Goal: Check status: Check status

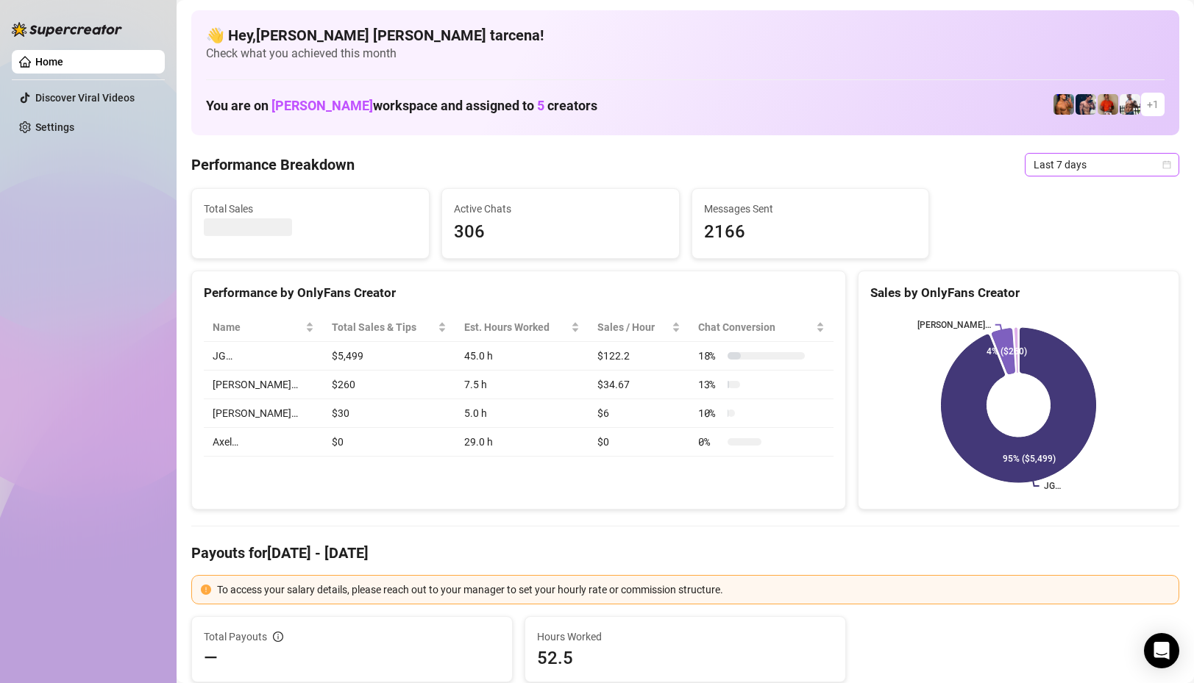
click at [1070, 169] on span "Last 7 days" at bounding box center [1101, 165] width 137 height 22
click at [1094, 292] on div "Custom date" at bounding box center [1101, 288] width 131 height 16
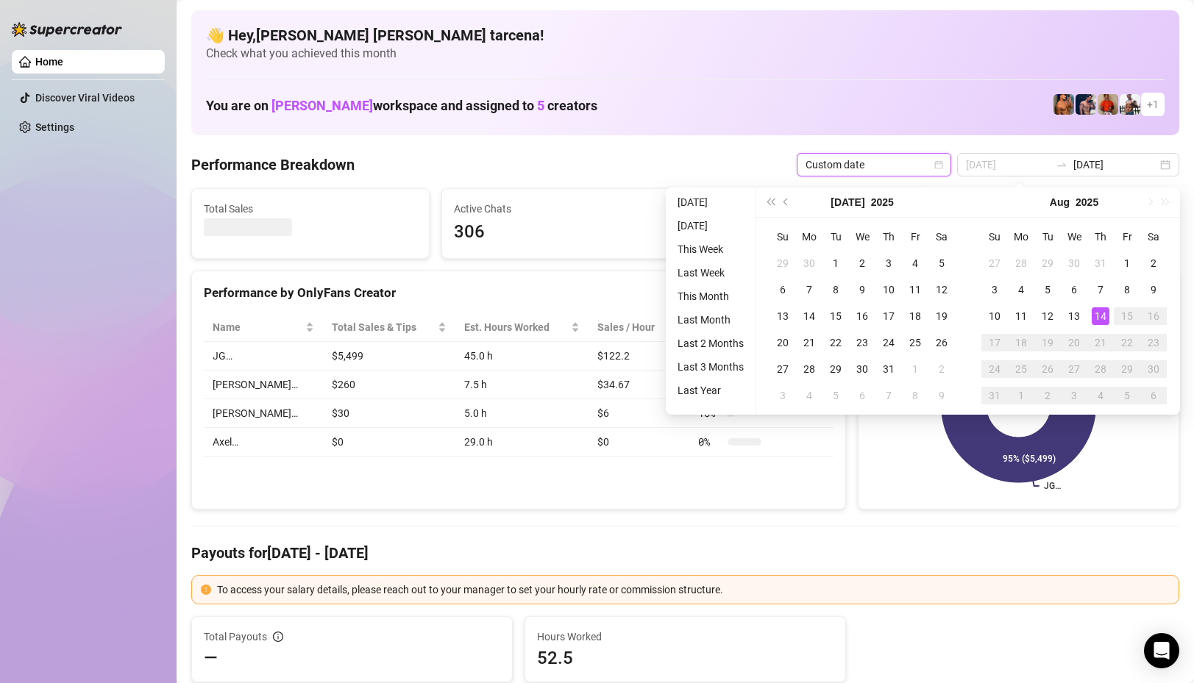
click at [1099, 314] on div "14" at bounding box center [1100, 316] width 18 height 18
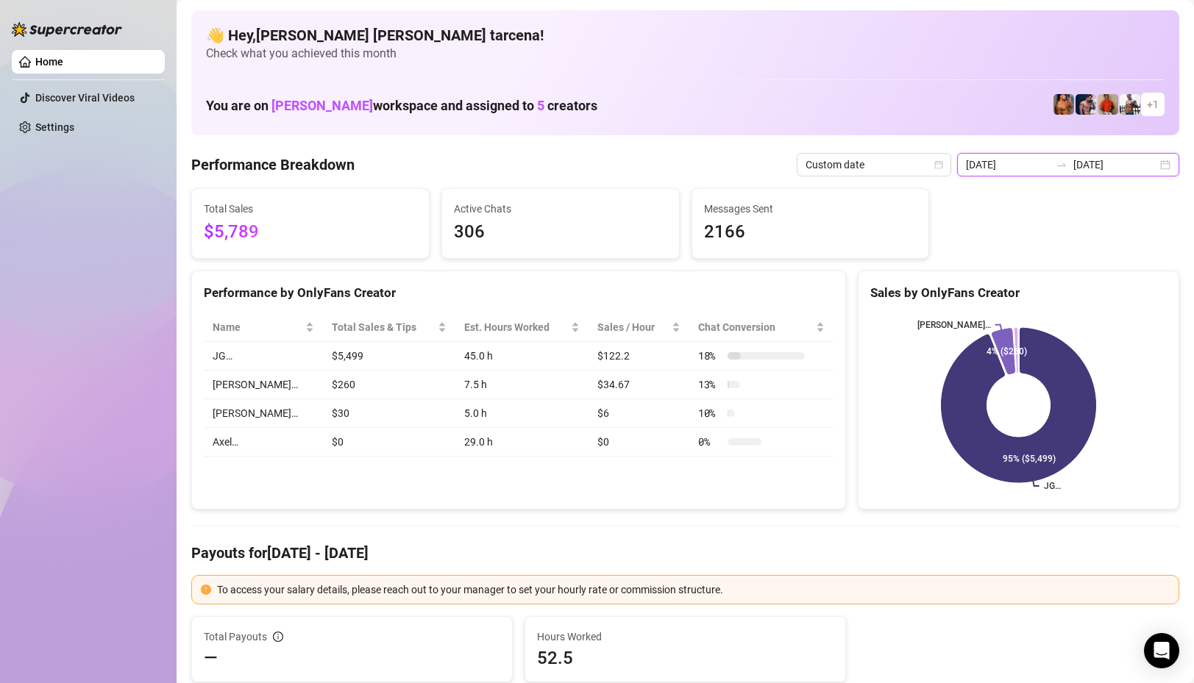
click at [1050, 172] on input "[DATE]" at bounding box center [1008, 165] width 84 height 16
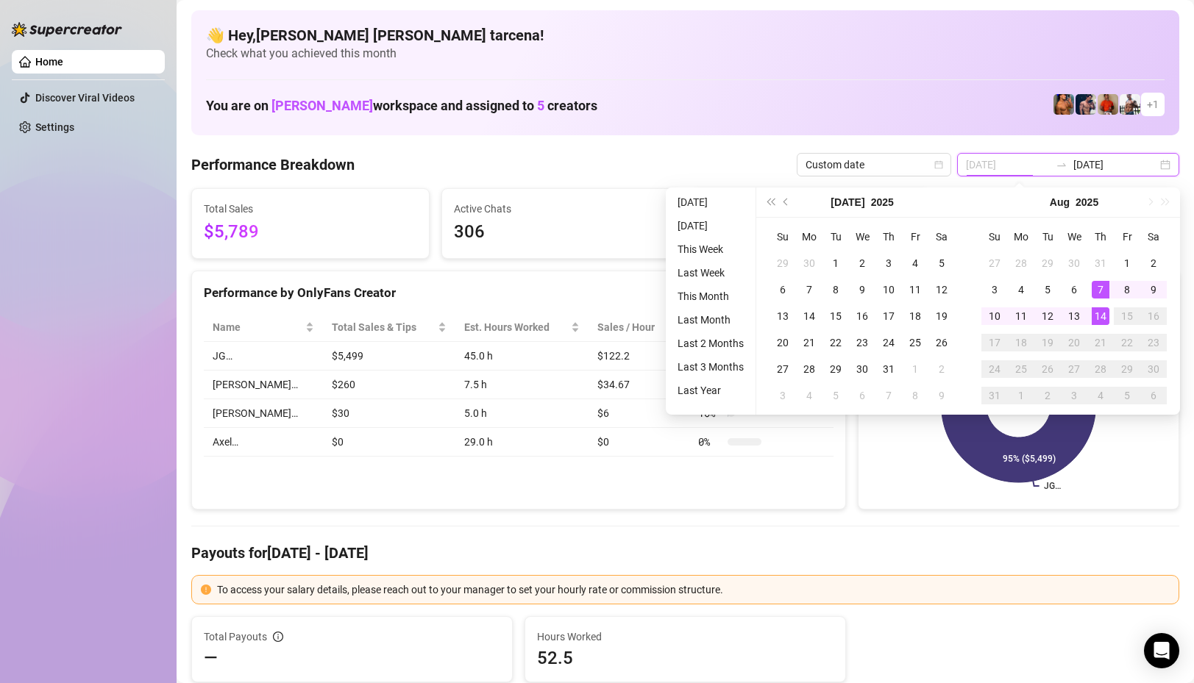
type input "[DATE]"
click at [1100, 318] on div "14" at bounding box center [1100, 316] width 18 height 18
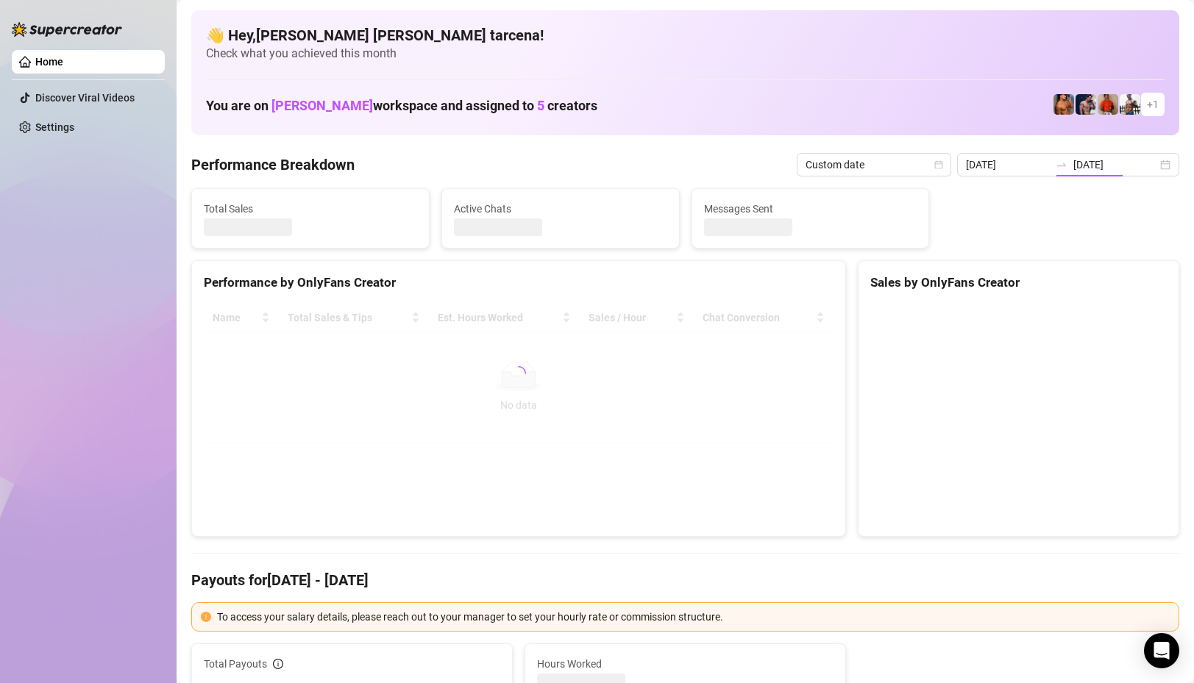
type input "[DATE]"
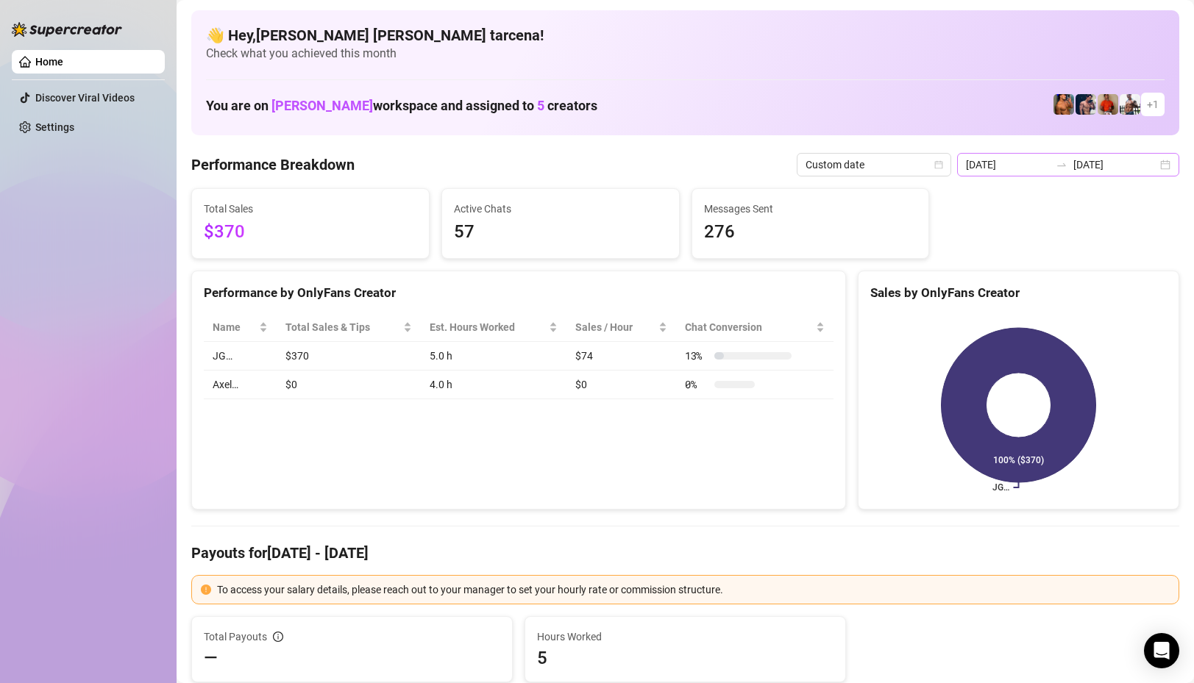
click at [1073, 164] on div at bounding box center [1062, 165] width 24 height 12
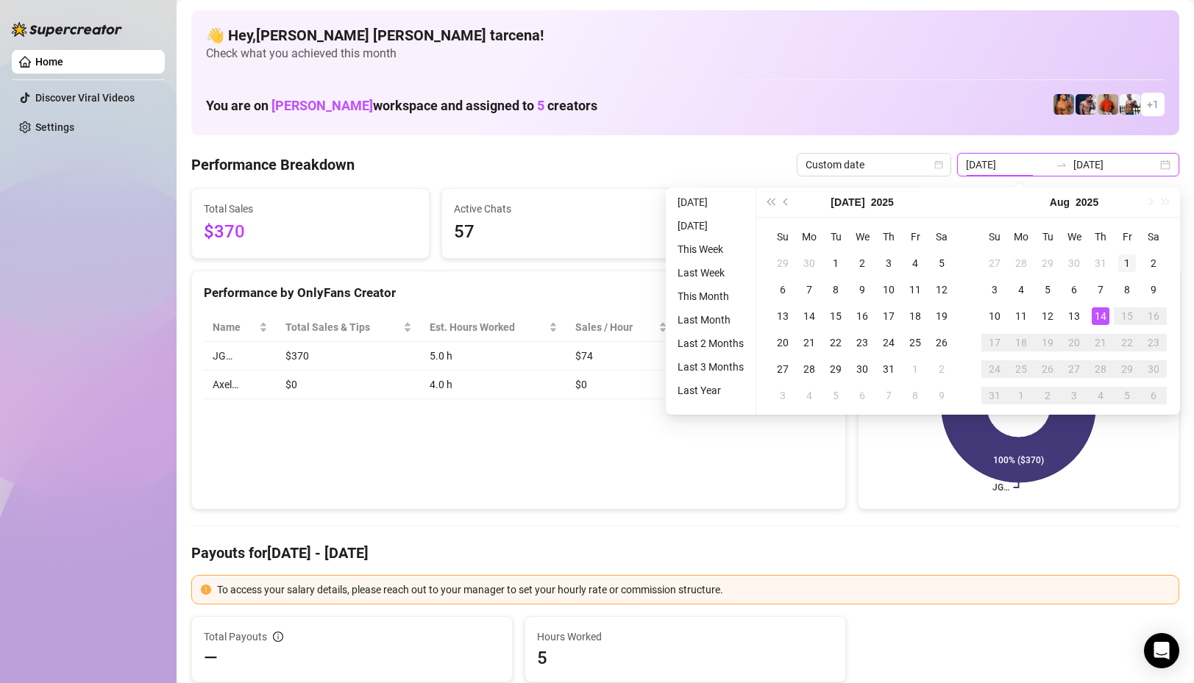
type input "[DATE]"
click at [1127, 257] on div "1" at bounding box center [1127, 263] width 18 height 18
type input "[DATE]"
click at [1100, 319] on div "14" at bounding box center [1100, 316] width 18 height 18
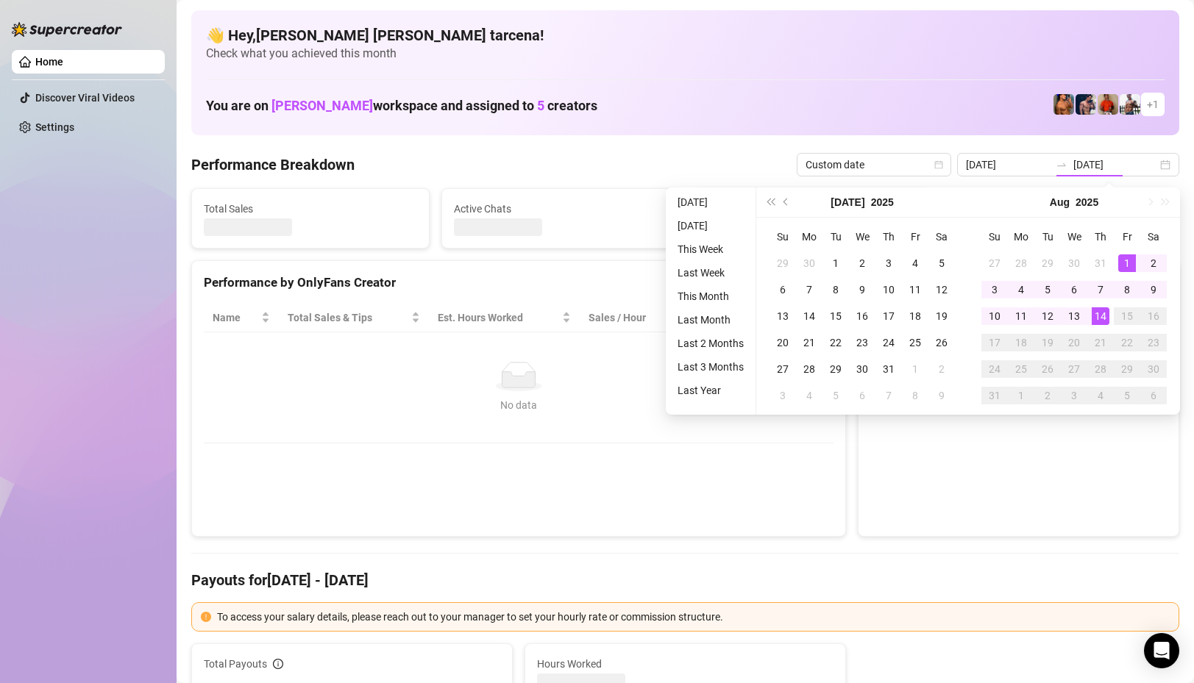
type input "[DATE]"
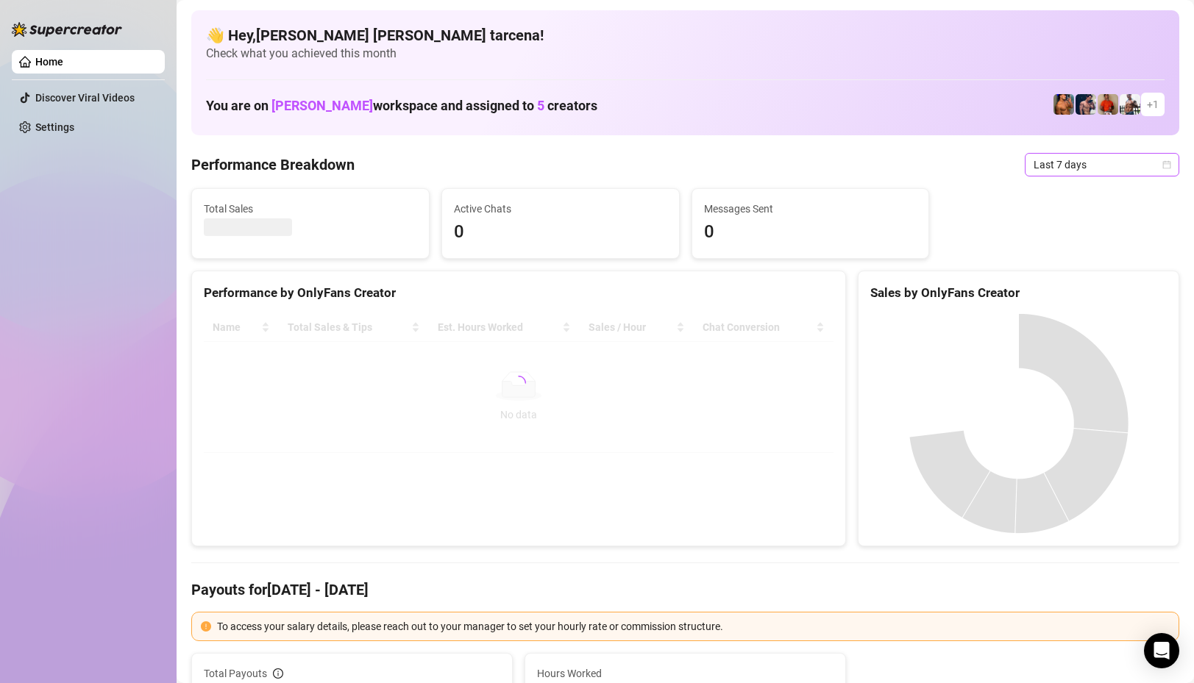
click at [1061, 163] on span "Last 7 days" at bounding box center [1101, 165] width 137 height 22
click at [1071, 291] on div "Custom date" at bounding box center [1101, 288] width 131 height 16
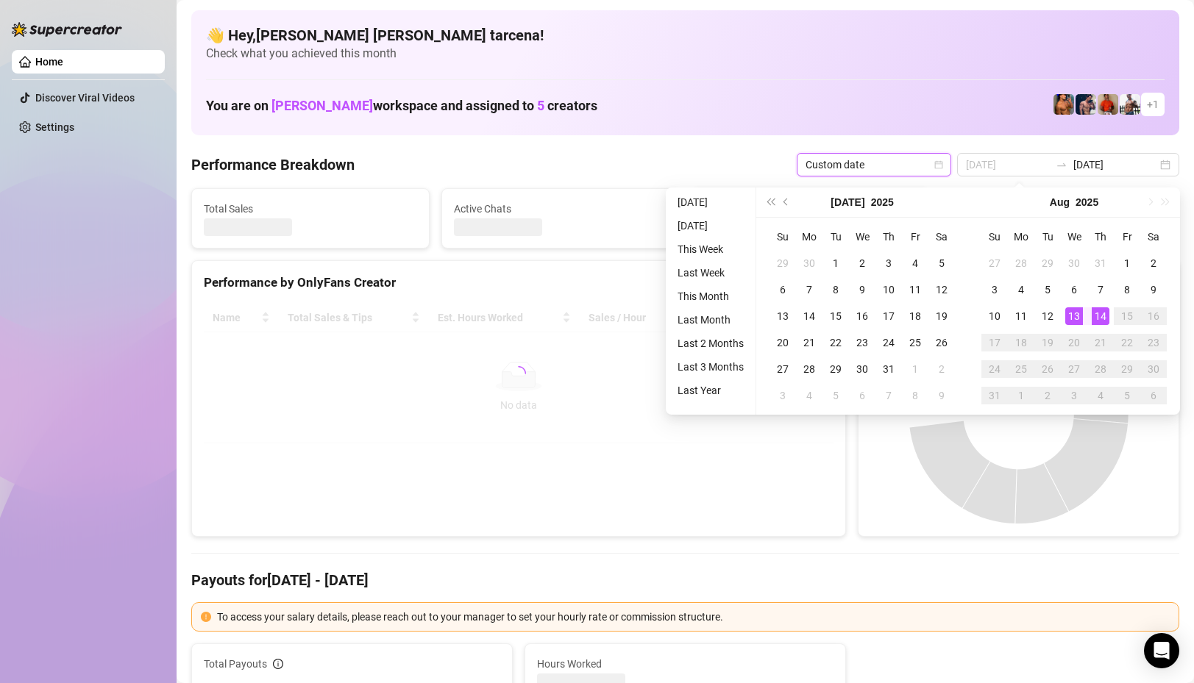
type input "[DATE]"
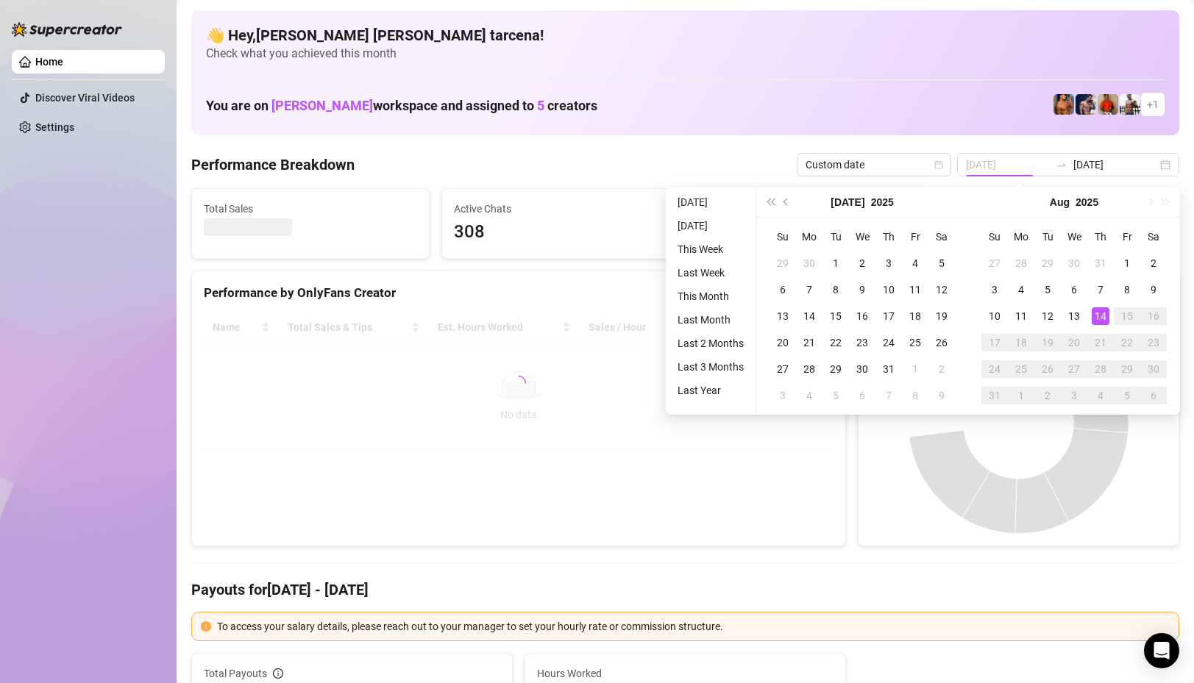
click at [1097, 316] on div "14" at bounding box center [1100, 316] width 18 height 18
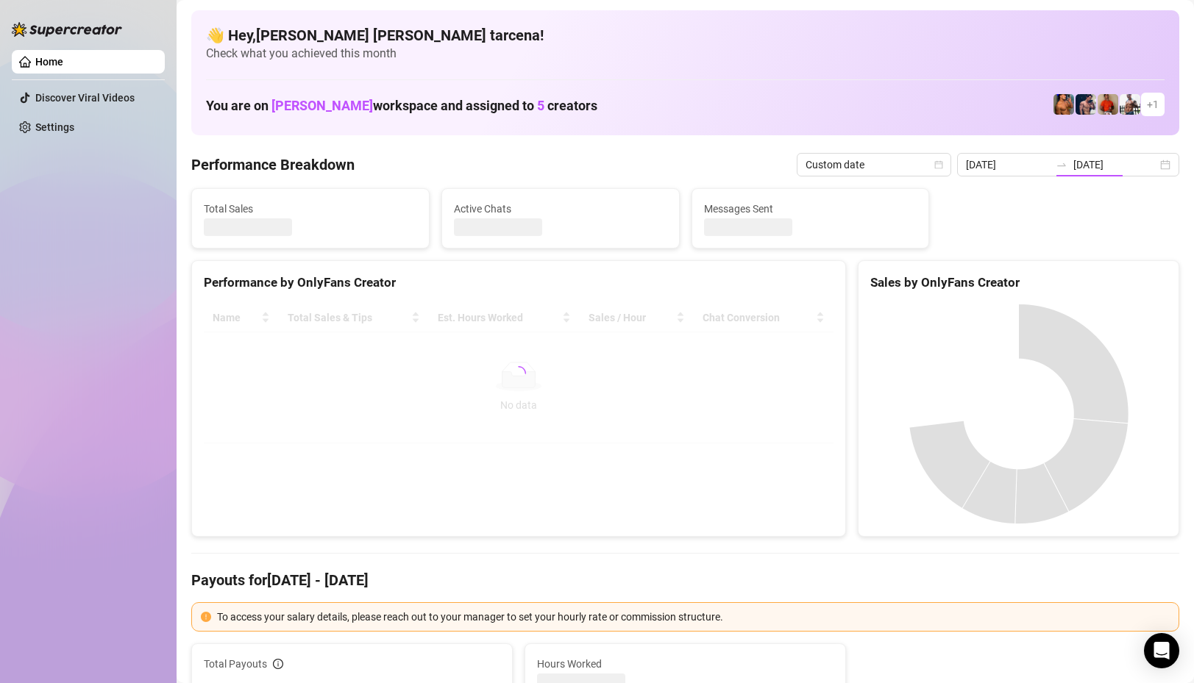
type input "[DATE]"
